Goal: Transaction & Acquisition: Book appointment/travel/reservation

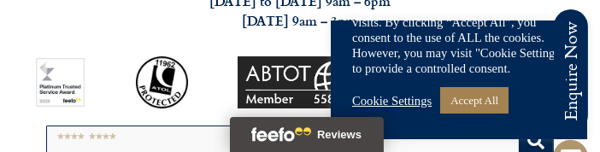
scroll to position [85, 0]
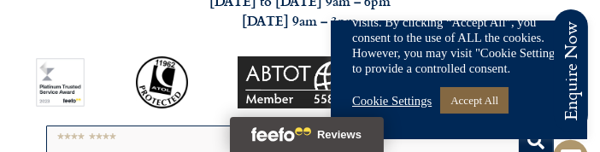
click at [487, 114] on link "Accept All" at bounding box center [474, 100] width 68 height 26
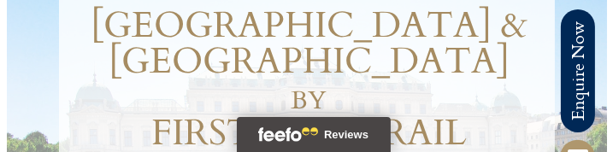
scroll to position [474, 0]
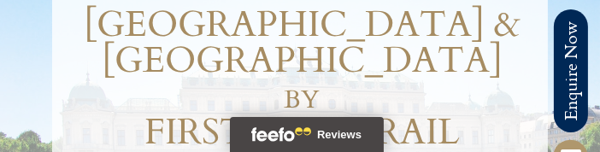
click at [377, 118] on button "Reviews" at bounding box center [307, 134] width 154 height 35
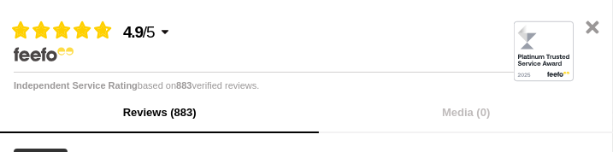
click at [197, 103] on button "Reviews (883)" at bounding box center [159, 112] width 319 height 41
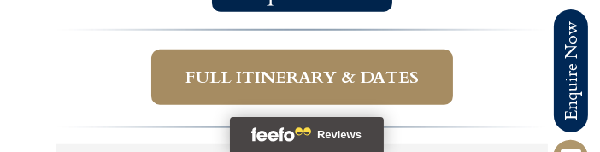
scroll to position [1197, 0]
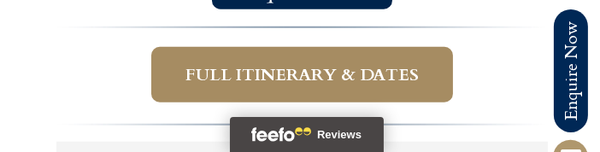
click at [299, 64] on span "Full itinerary & dates" at bounding box center [301, 74] width 233 height 21
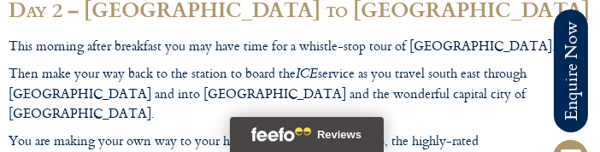
scroll to position [3196, 0]
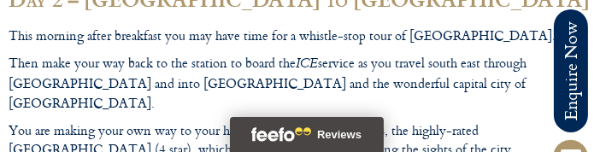
drag, startPoint x: 469, startPoint y: 150, endPoint x: 483, endPoint y: 150, distance: 13.7
click at [483, 150] on p "You are making your own way to your hotel for the next three nights, the highly…" at bounding box center [300, 140] width 583 height 38
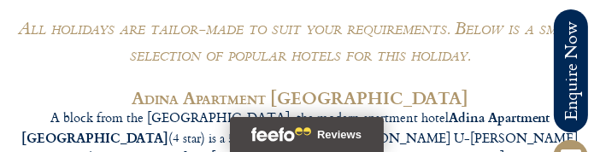
scroll to position [7299, 0]
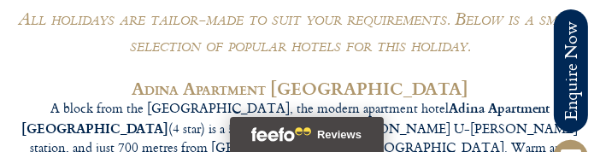
click at [432, 77] on h3 "Adina Apartment [GEOGRAPHIC_DATA]" at bounding box center [300, 88] width 583 height 23
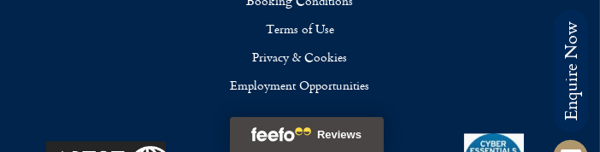
scroll to position [8426, 0]
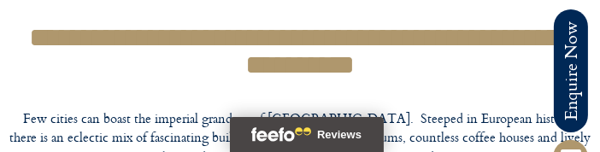
scroll to position [1197, 0]
